Goal: Task Accomplishment & Management: Use online tool/utility

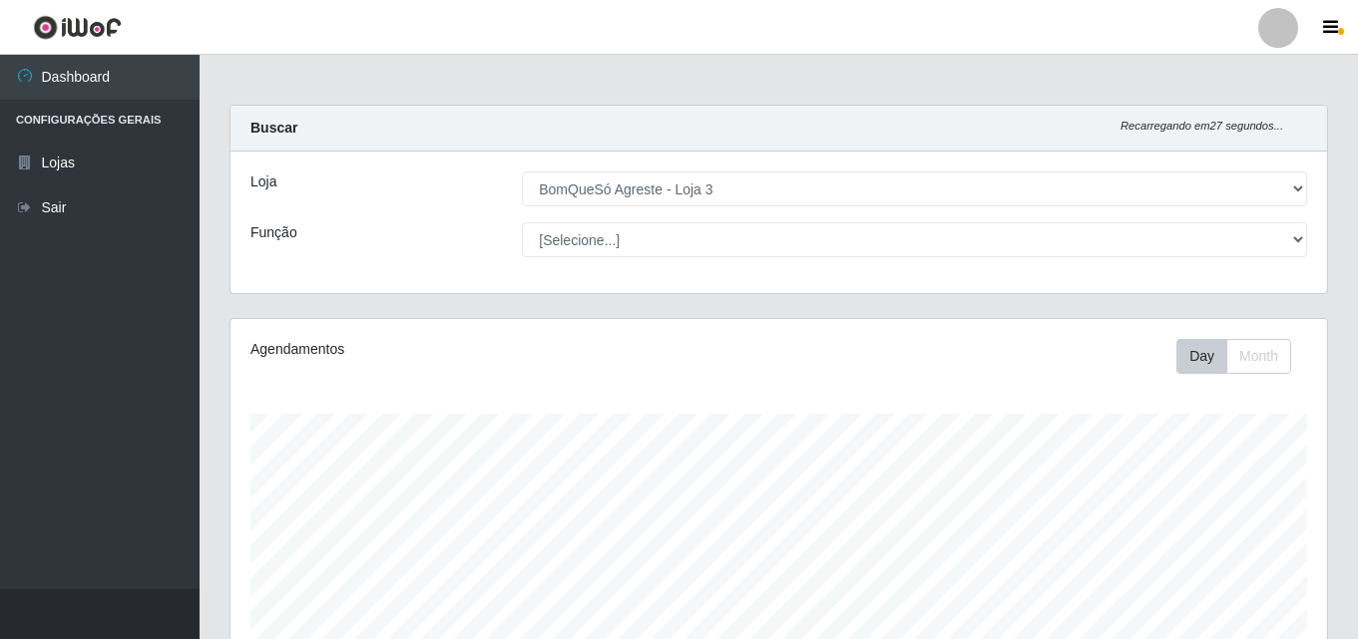
select select "215"
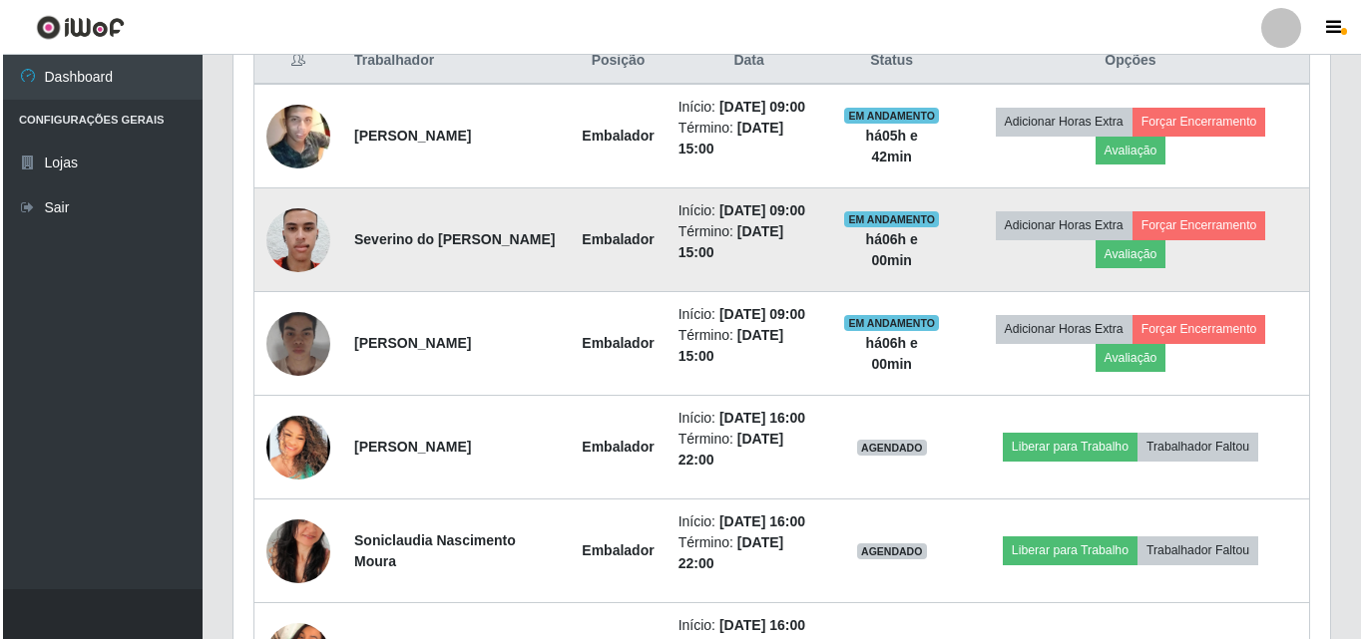
scroll to position [825, 0]
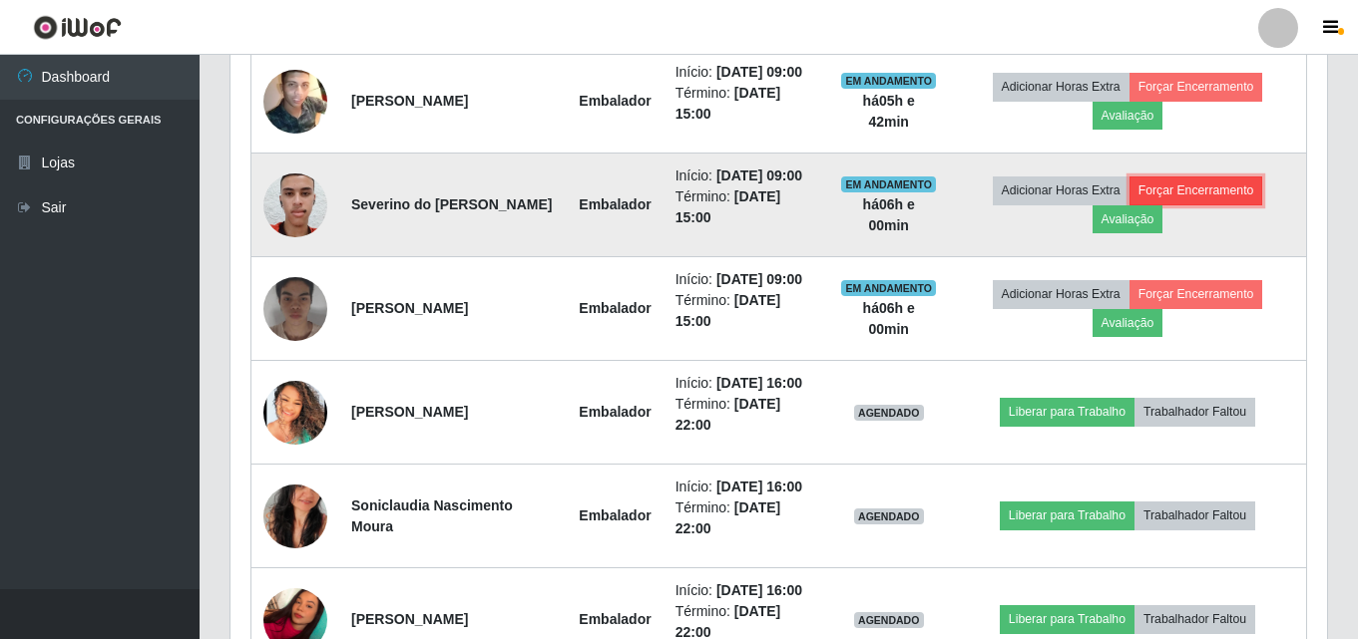
click at [1242, 205] on button "Forçar Encerramento" at bounding box center [1196, 191] width 134 height 28
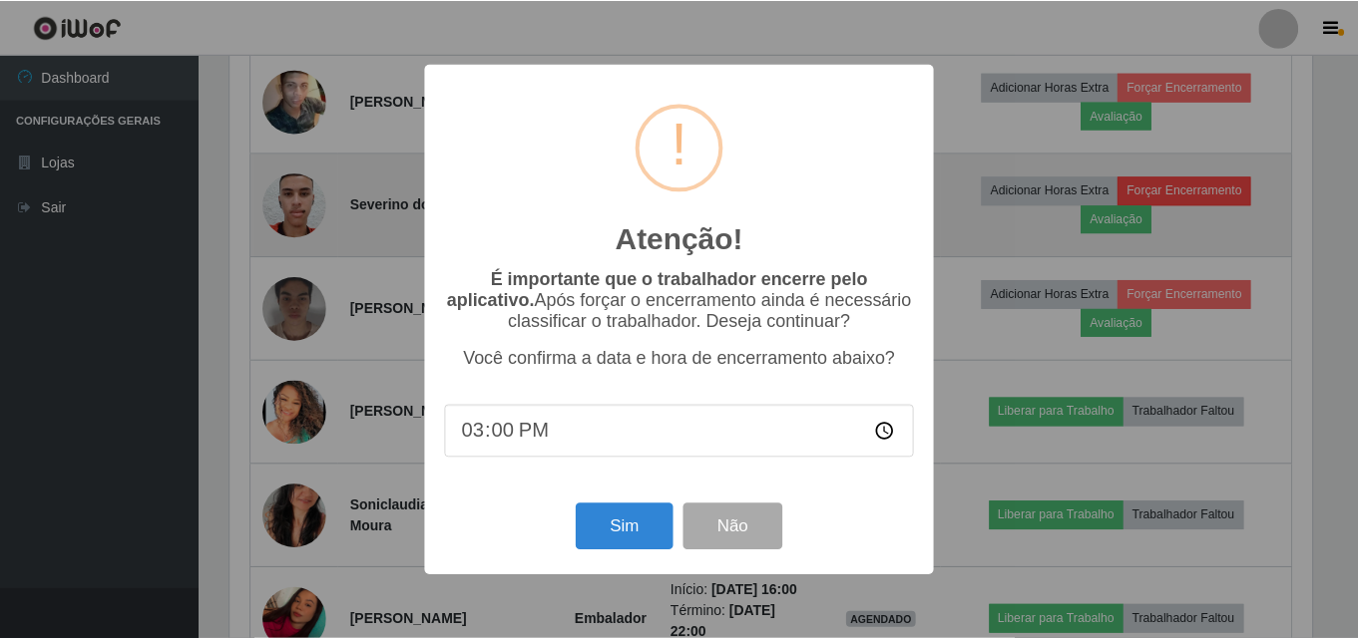
scroll to position [414, 1086]
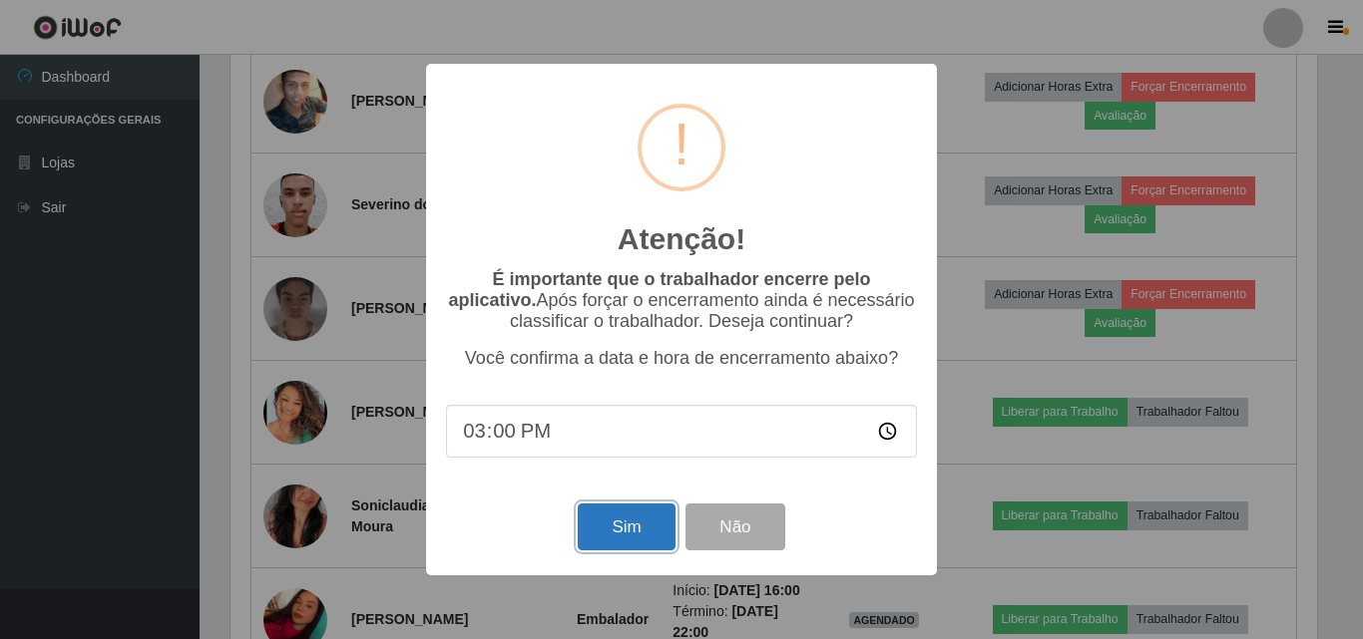
click at [634, 535] on button "Sim" at bounding box center [626, 527] width 97 height 47
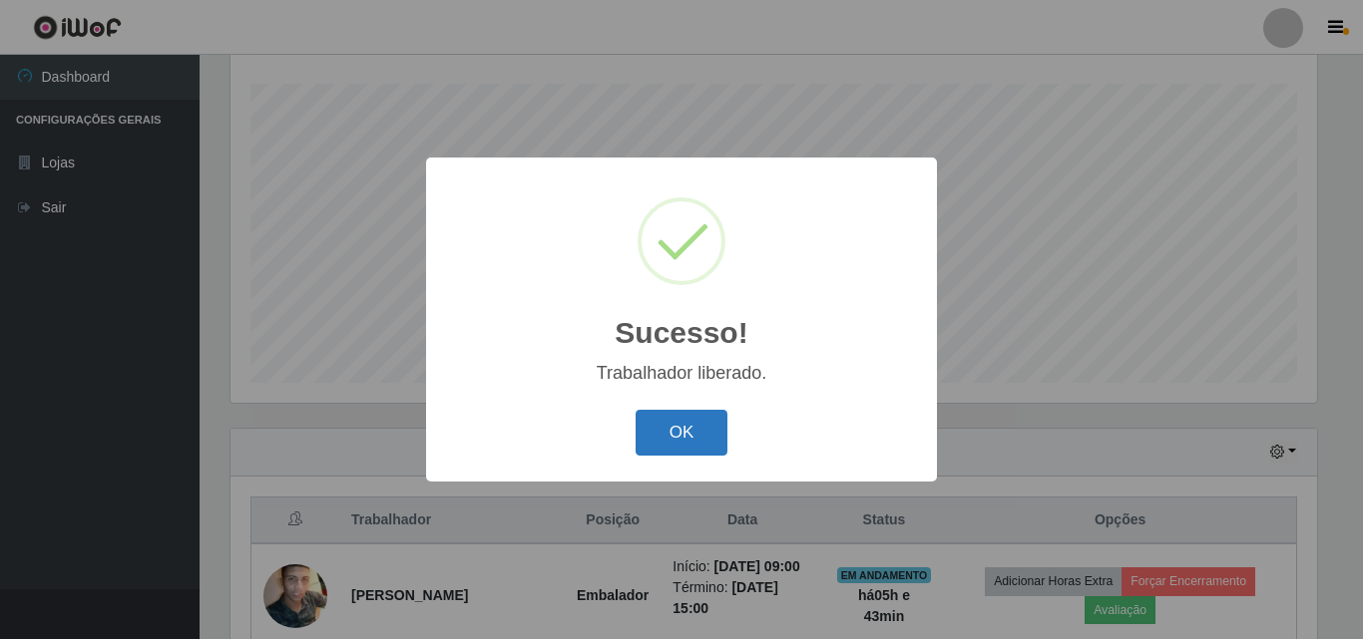
click at [668, 446] on button "OK" at bounding box center [681, 433] width 93 height 47
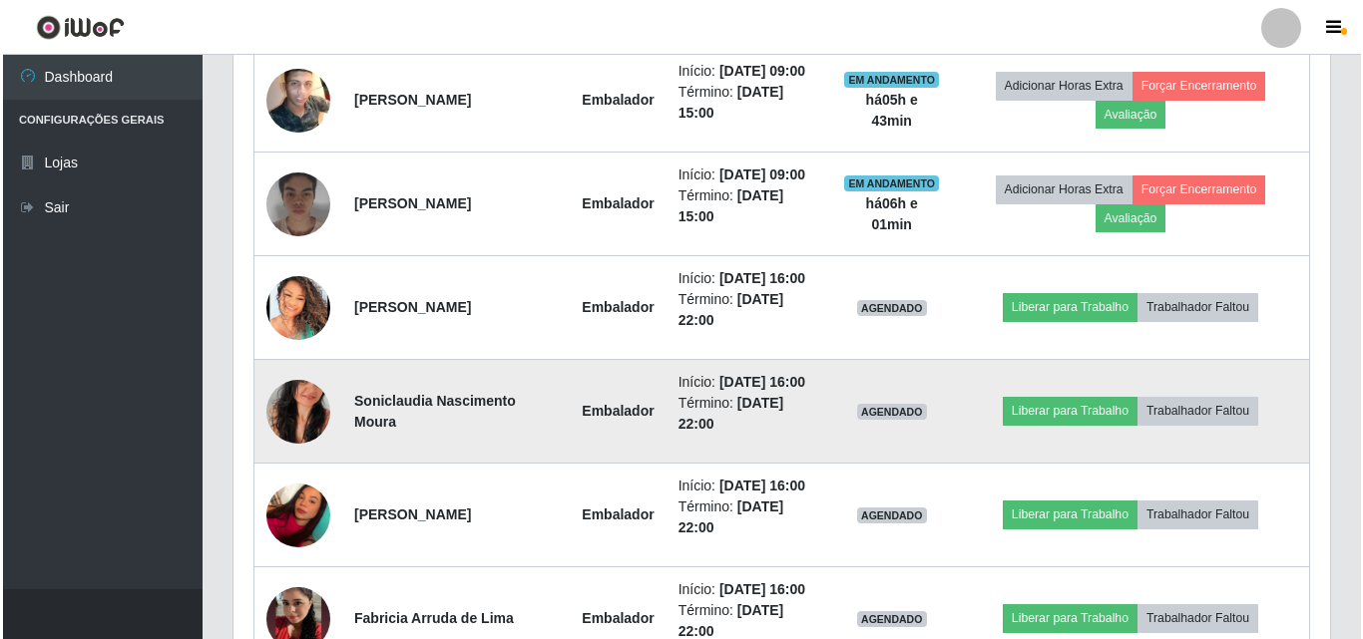
scroll to position [829, 0]
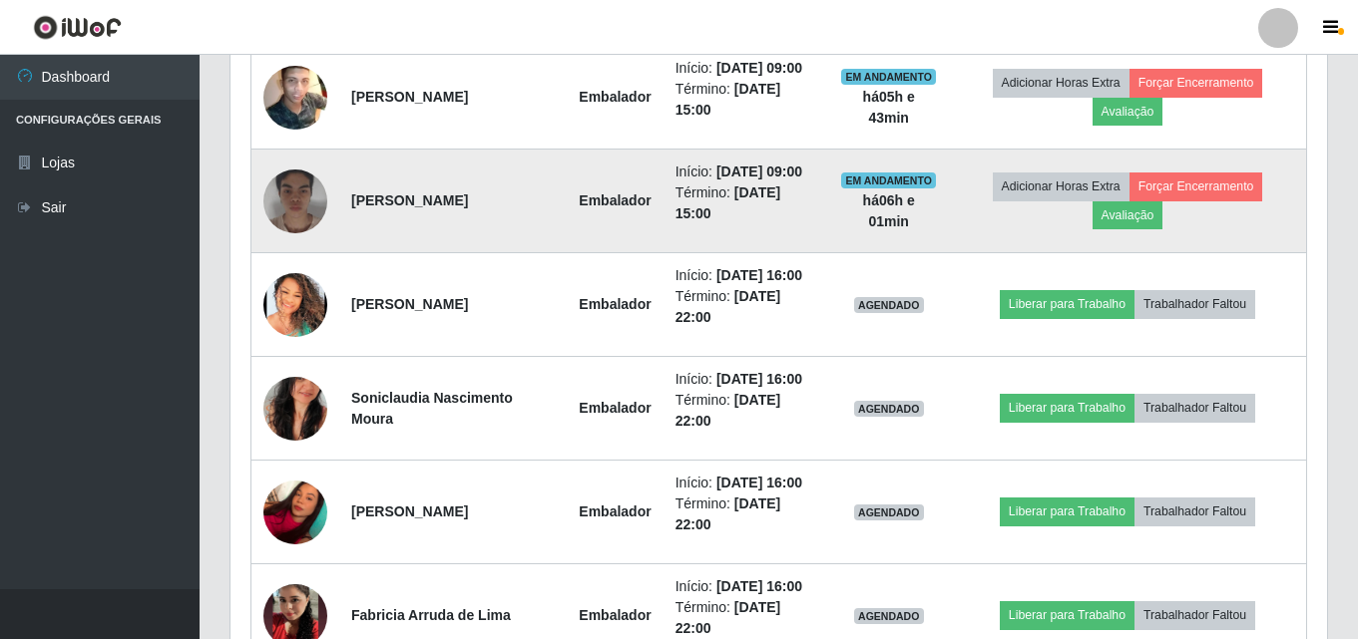
click at [315, 229] on img at bounding box center [295, 202] width 64 height 80
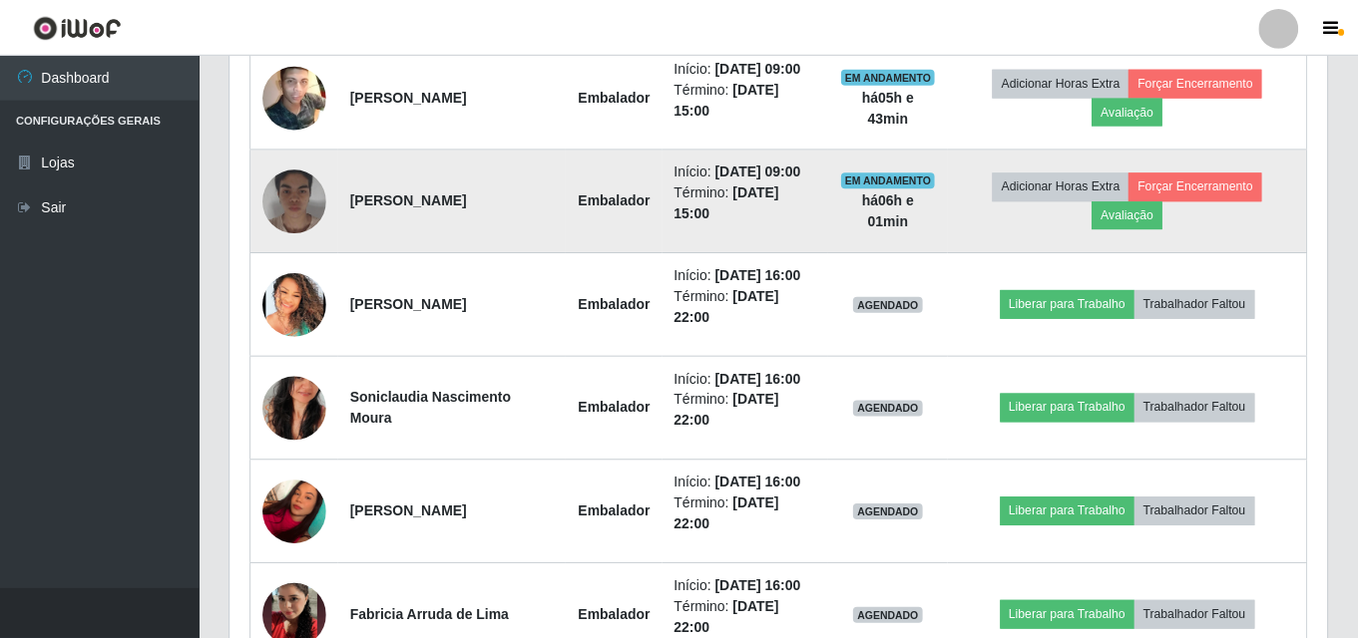
scroll to position [414, 1086]
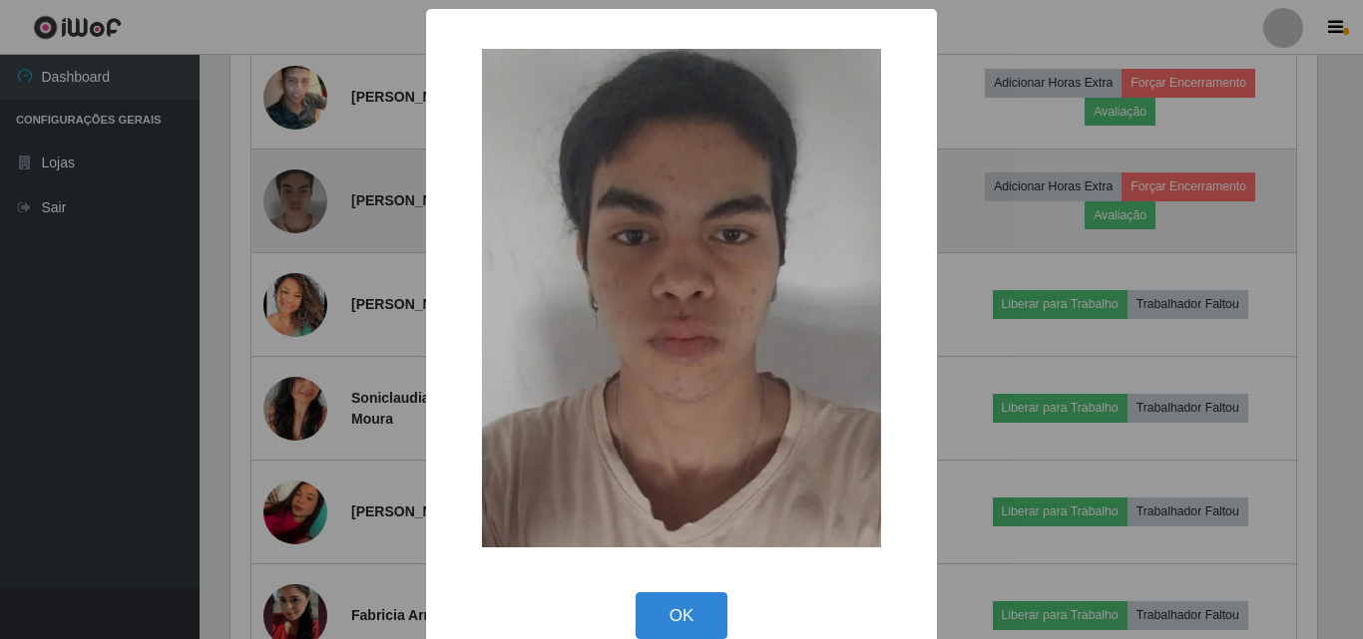
click at [315, 229] on div "× OK Cancel" at bounding box center [681, 319] width 1363 height 639
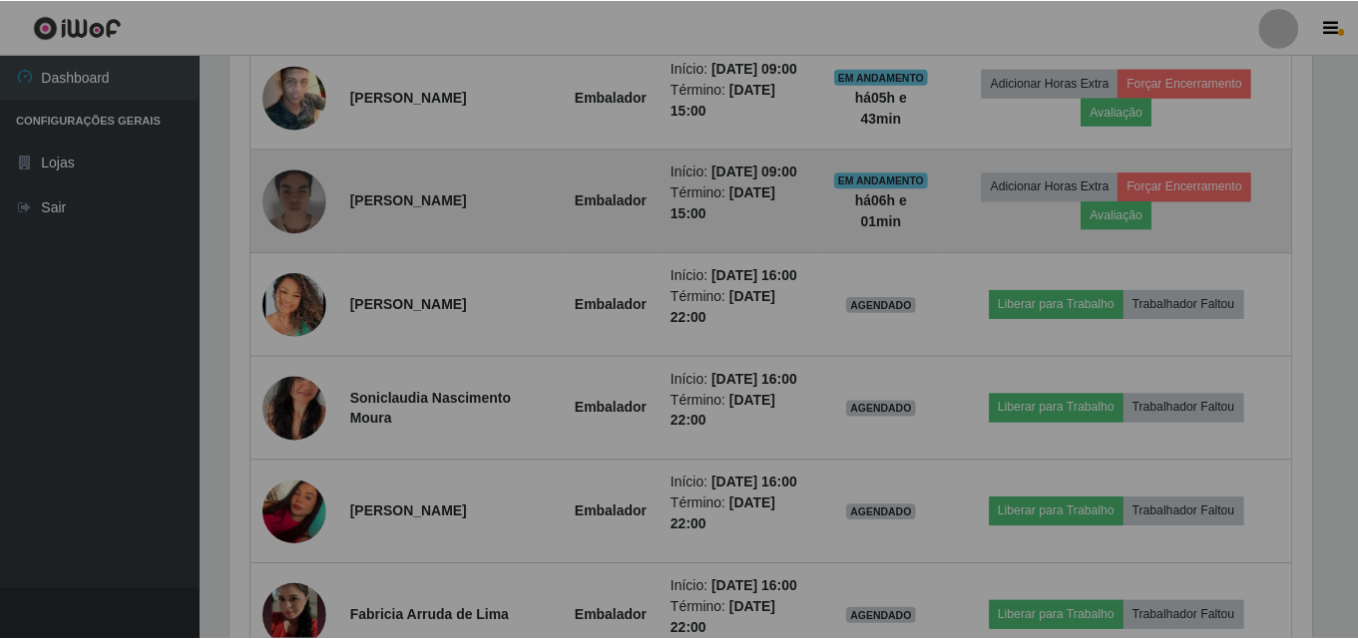
scroll to position [414, 1096]
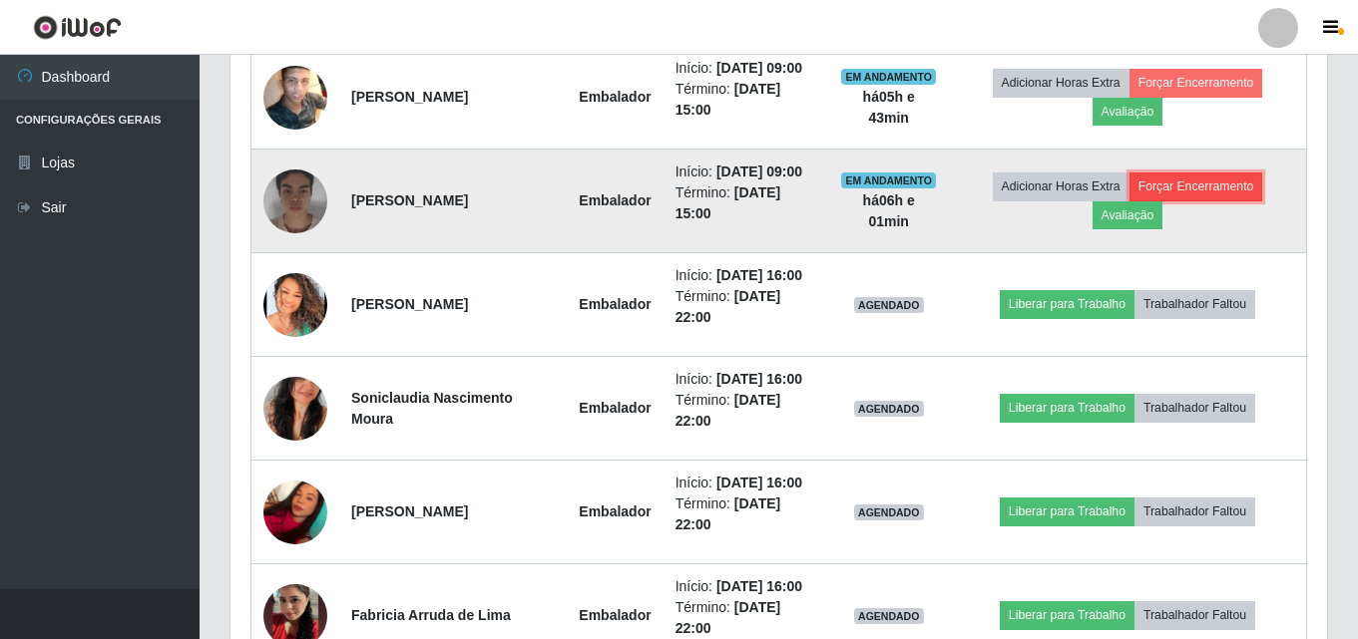
click at [1182, 201] on button "Forçar Encerramento" at bounding box center [1196, 187] width 134 height 28
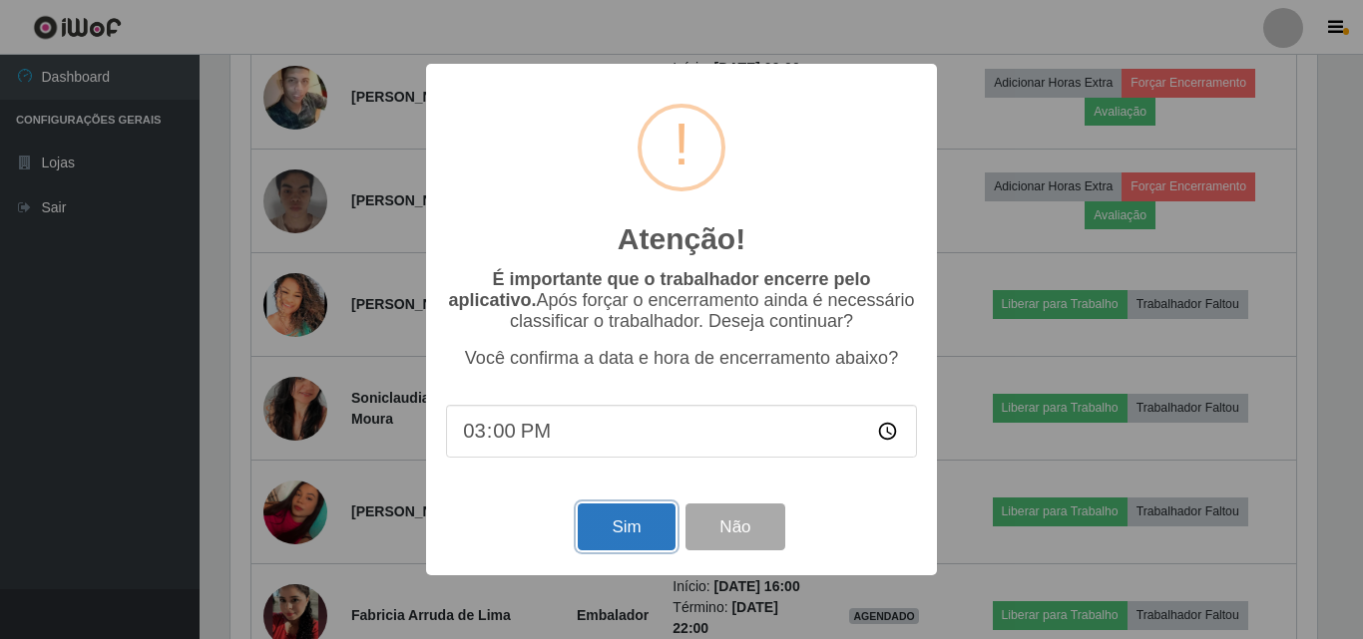
click at [610, 513] on button "Sim" at bounding box center [626, 527] width 97 height 47
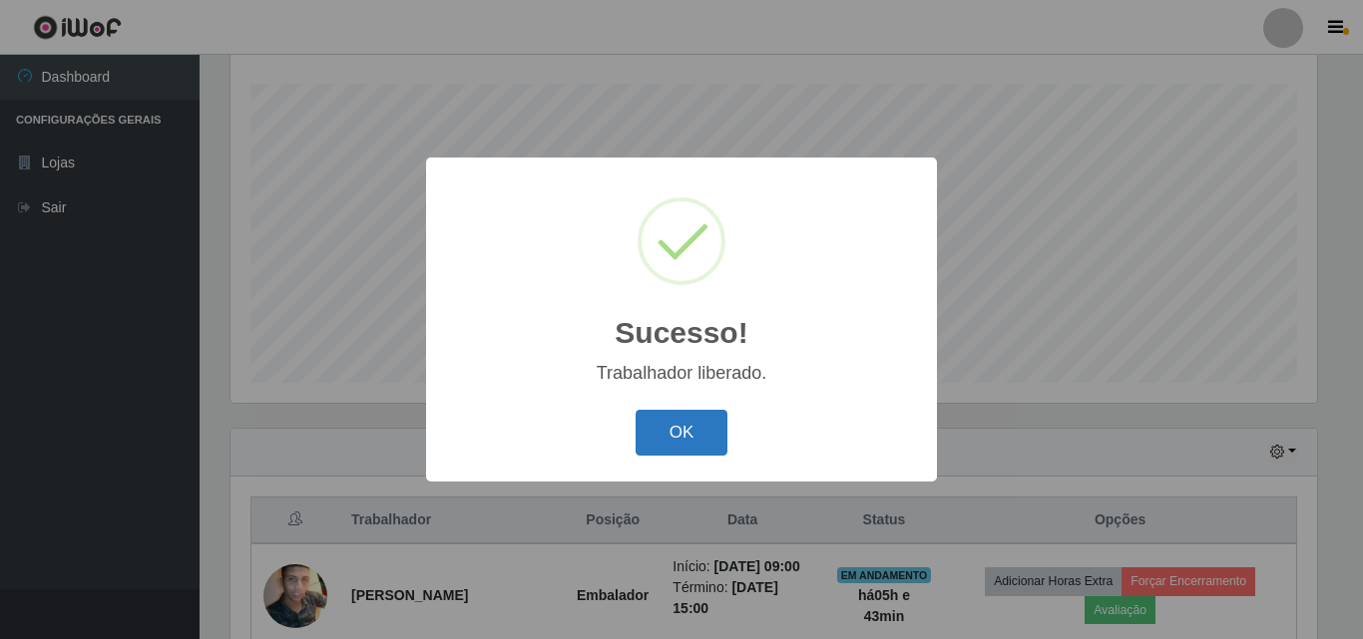
click at [706, 445] on button "OK" at bounding box center [681, 433] width 93 height 47
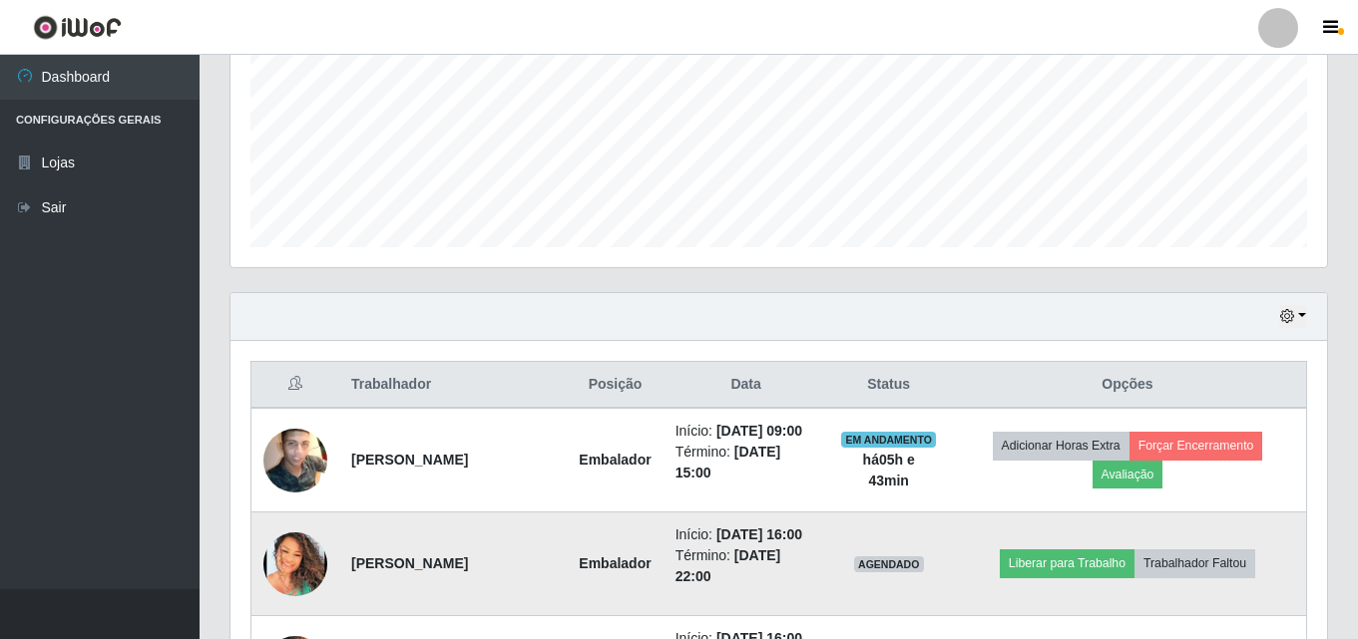
scroll to position [629, 0]
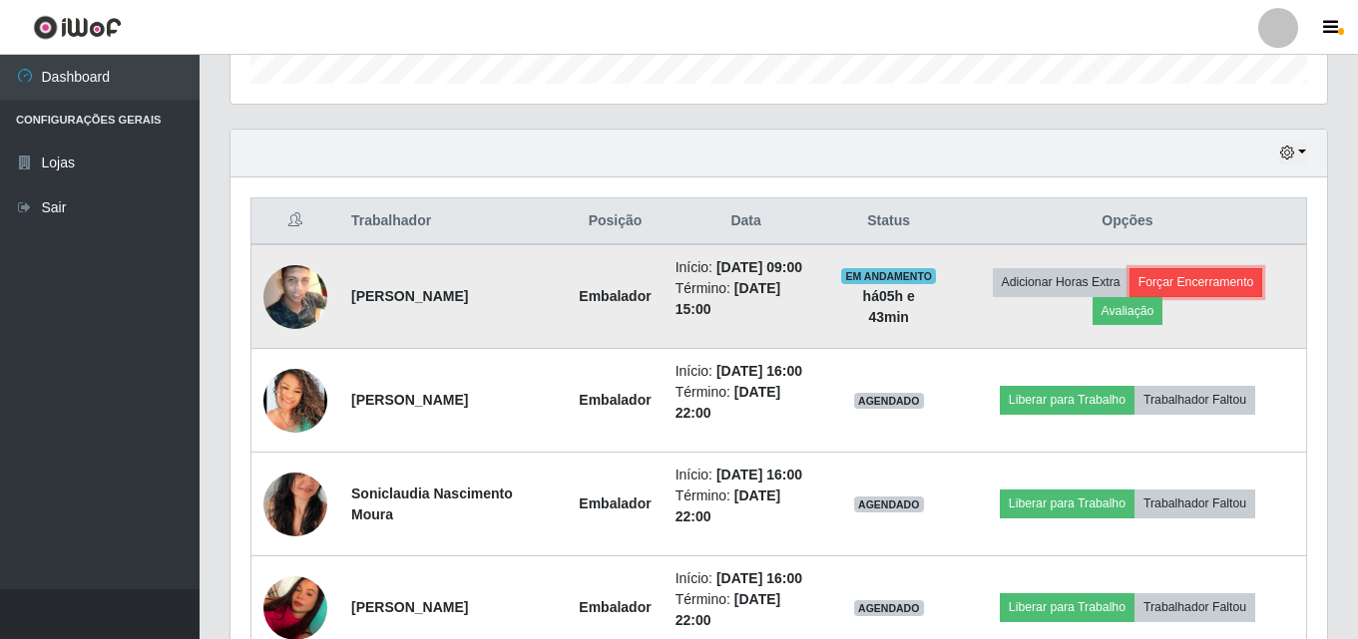
click at [1206, 289] on button "Forçar Encerramento" at bounding box center [1196, 282] width 134 height 28
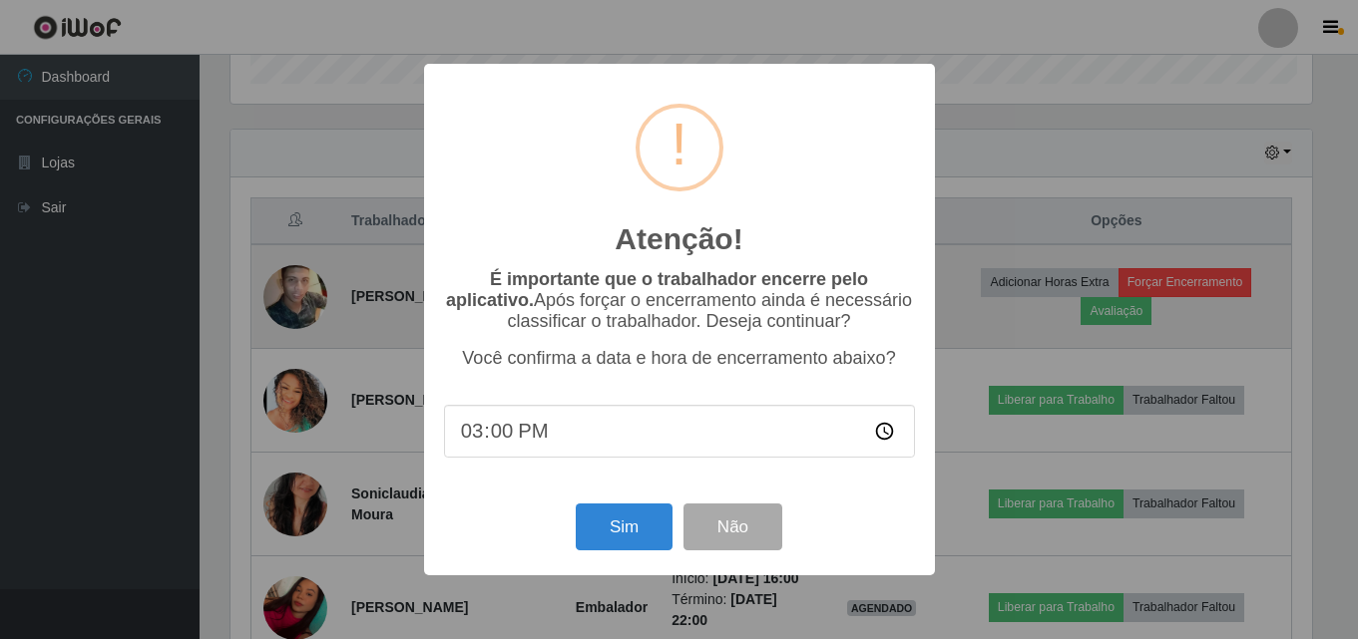
scroll to position [414, 1086]
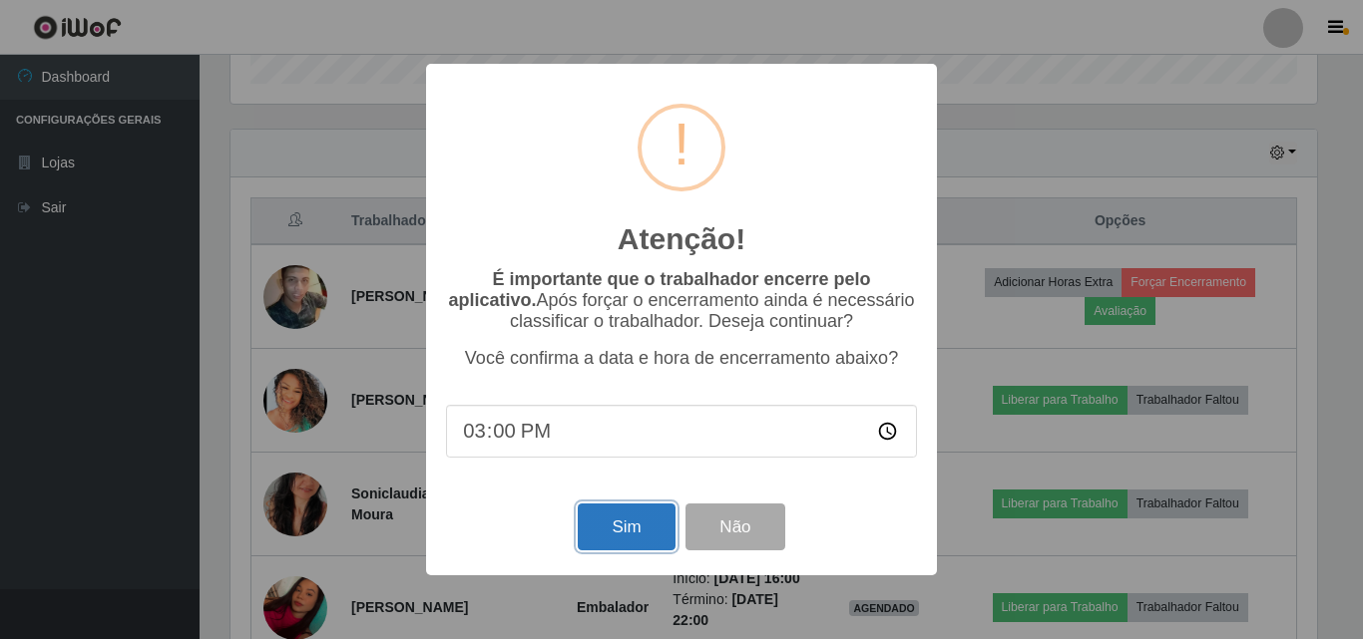
click at [619, 537] on button "Sim" at bounding box center [626, 527] width 97 height 47
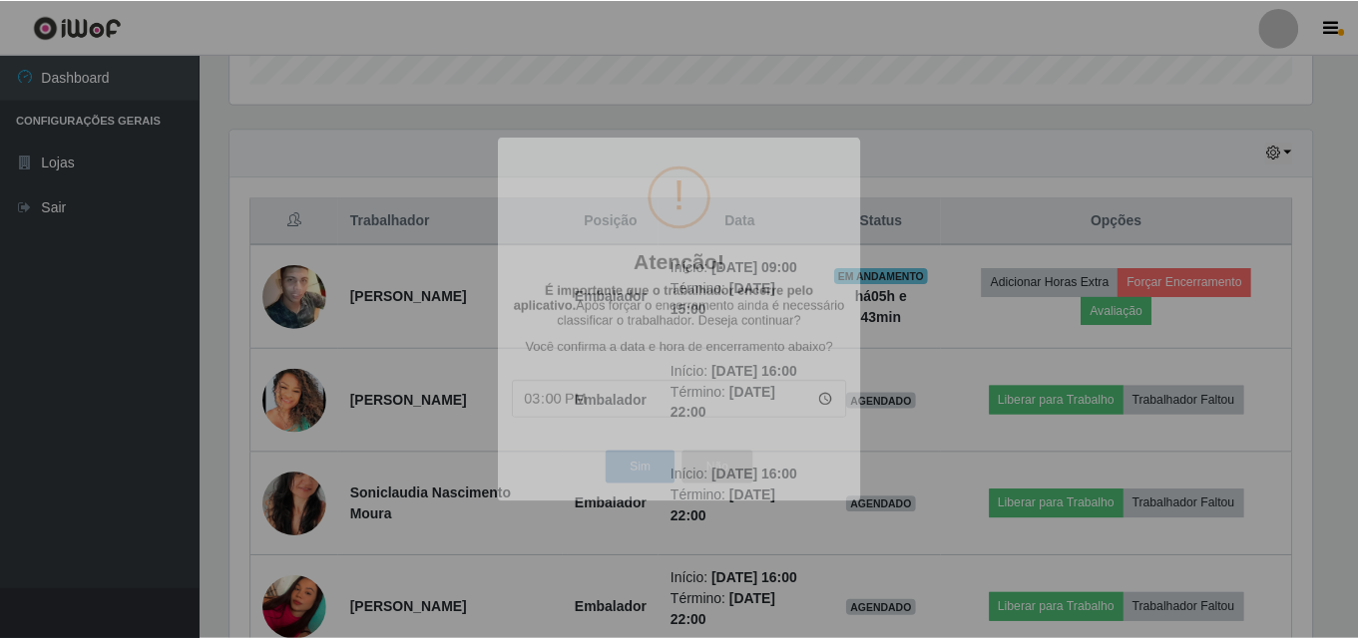
scroll to position [0, 0]
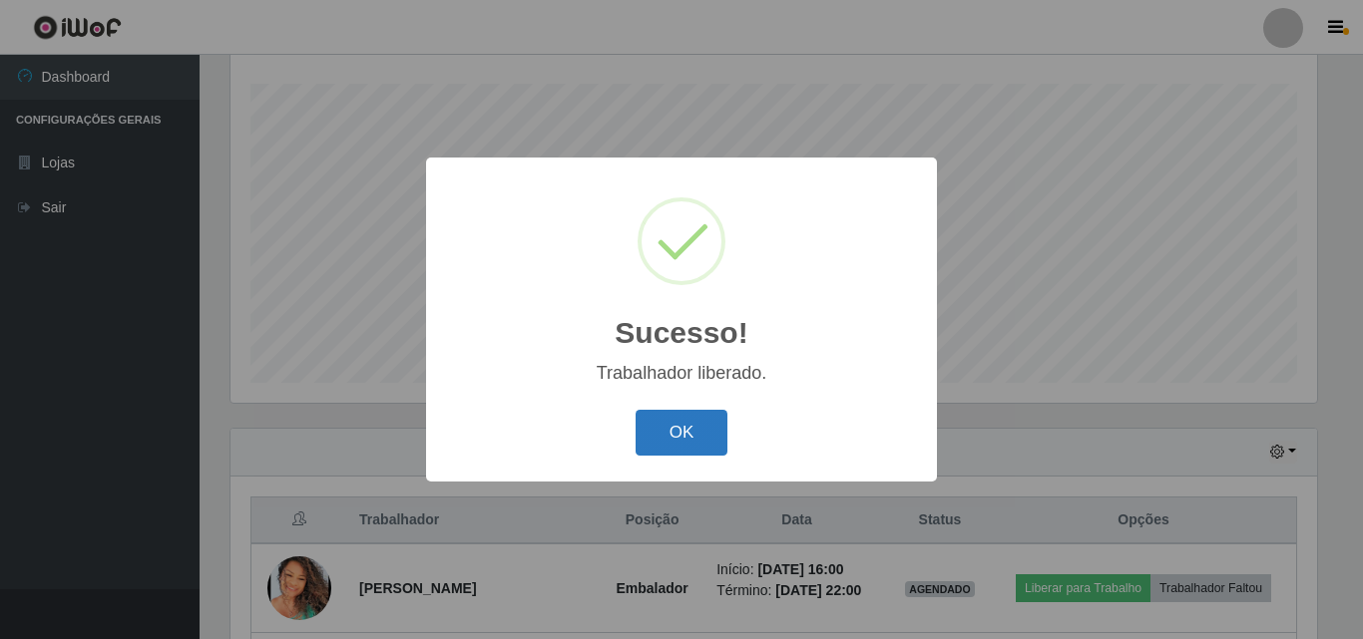
click at [675, 455] on button "OK" at bounding box center [681, 433] width 93 height 47
